Goal: Check status: Check status

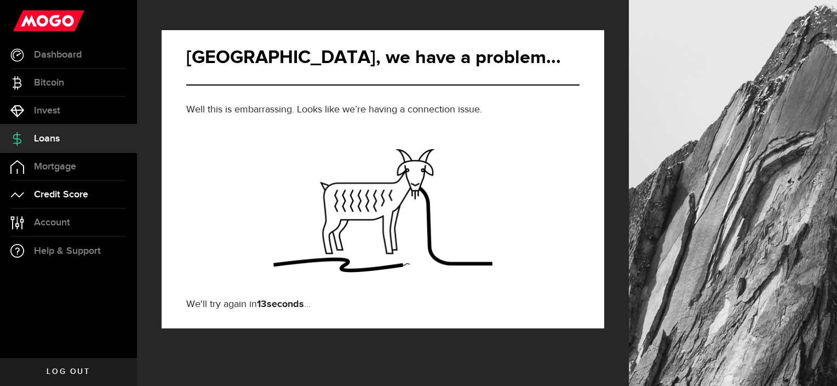
click at [53, 192] on span "Credit Score" at bounding box center [61, 195] width 54 height 10
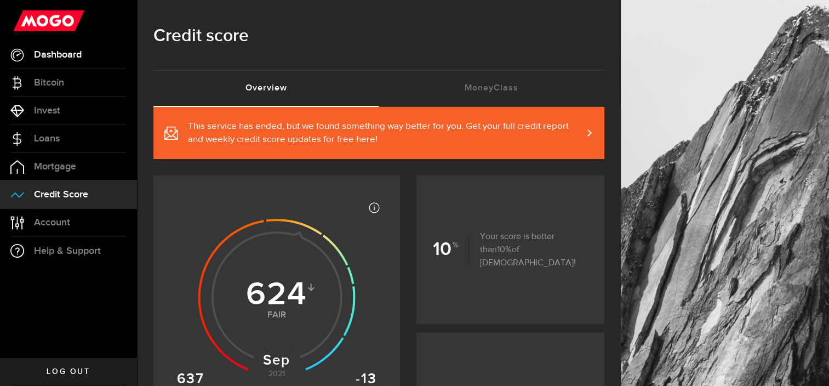
click at [57, 51] on span "Dashboard" at bounding box center [58, 55] width 48 height 10
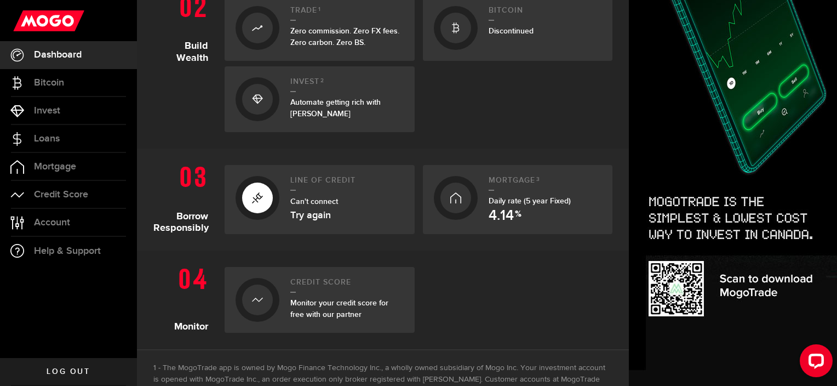
scroll to position [374, 0]
click at [314, 215] on link "Try again" at bounding box center [310, 215] width 41 height 10
